Goal: Task Accomplishment & Management: Use online tool/utility

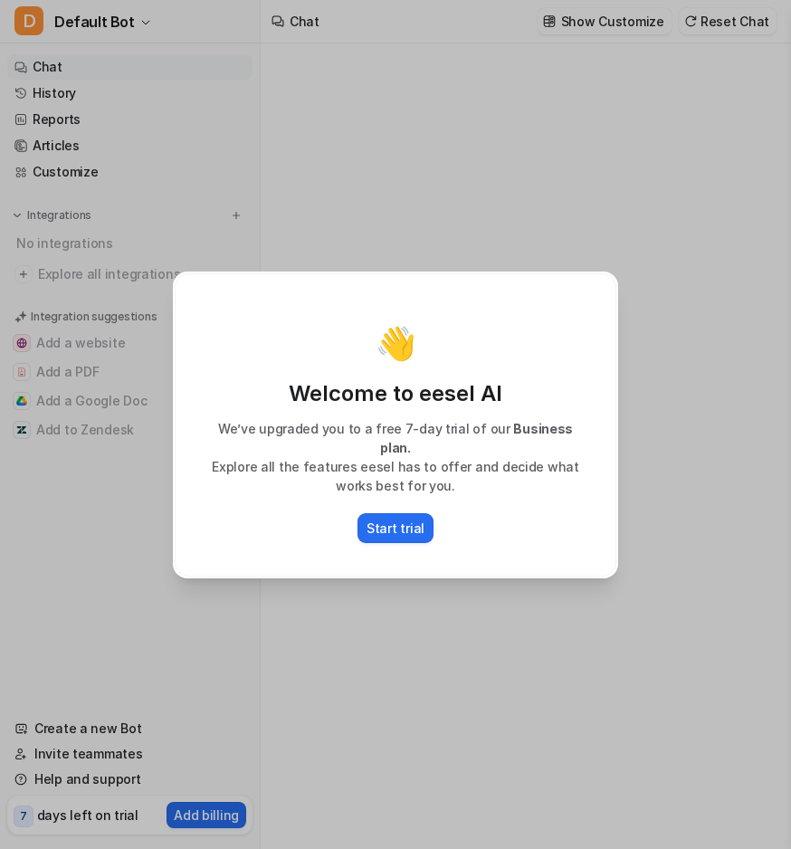
type textarea "**********"
click at [396, 522] on p "Start trial" at bounding box center [396, 528] width 58 height 19
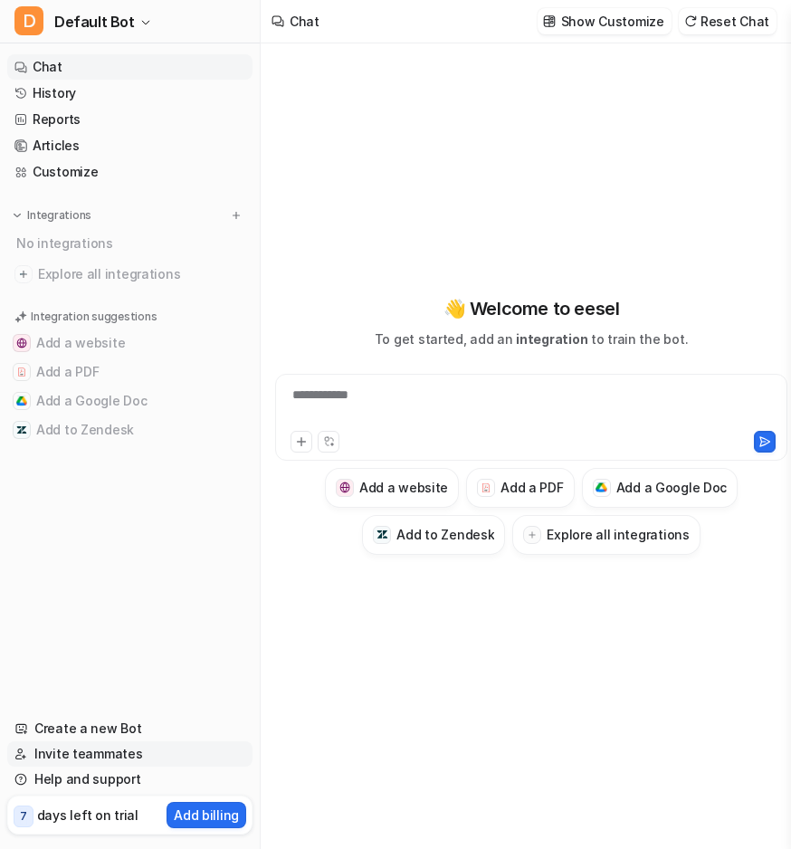
click at [84, 752] on link "Invite teammates" at bounding box center [129, 754] width 245 height 25
